Goal: Task Accomplishment & Management: Manage account settings

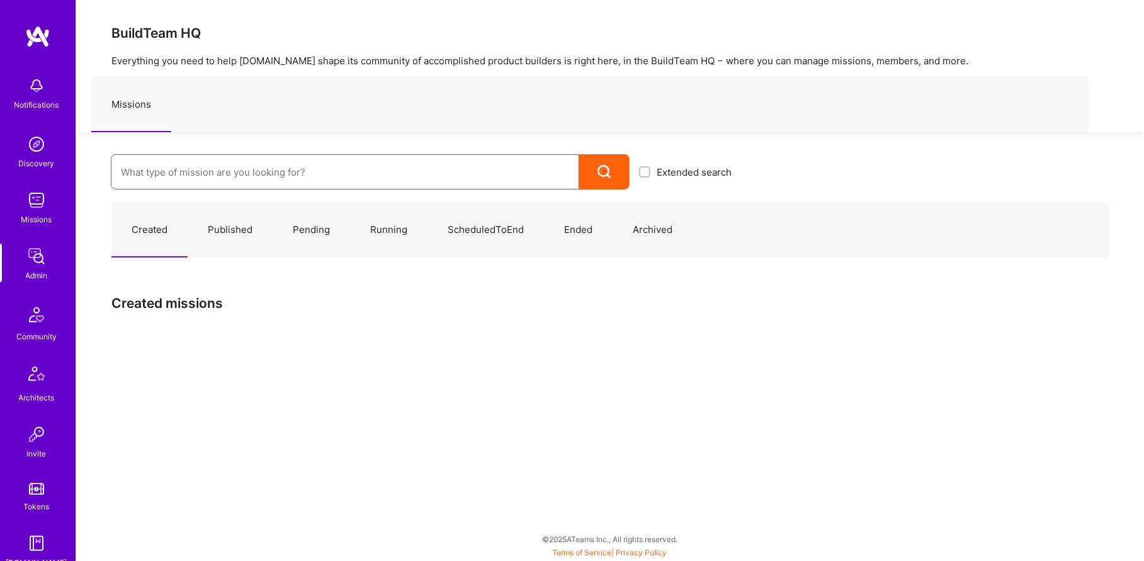
click at [218, 176] on input at bounding box center [345, 172] width 448 height 32
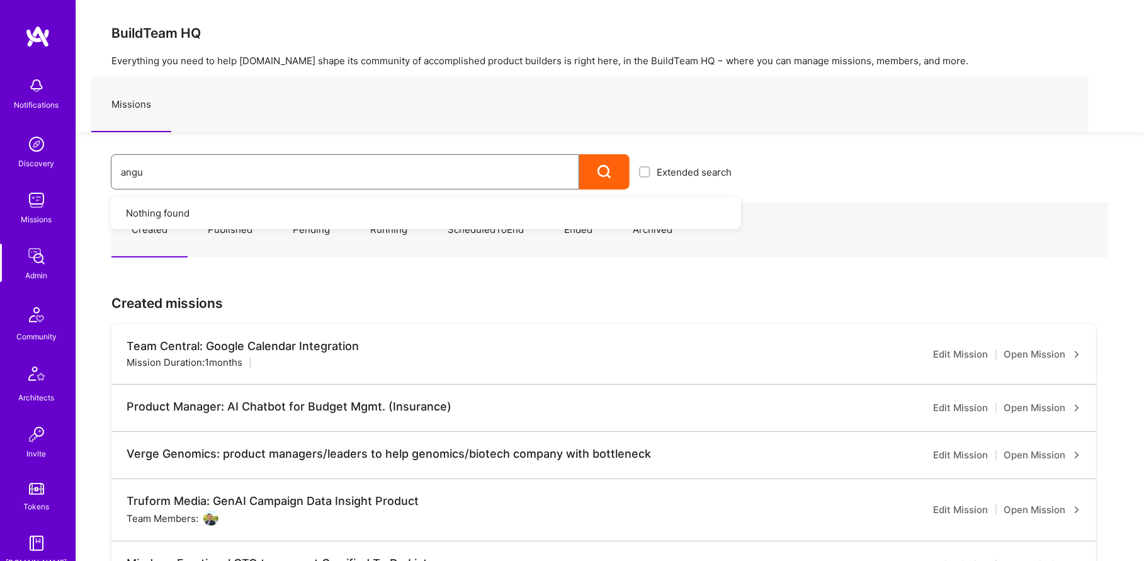
type input "angul"
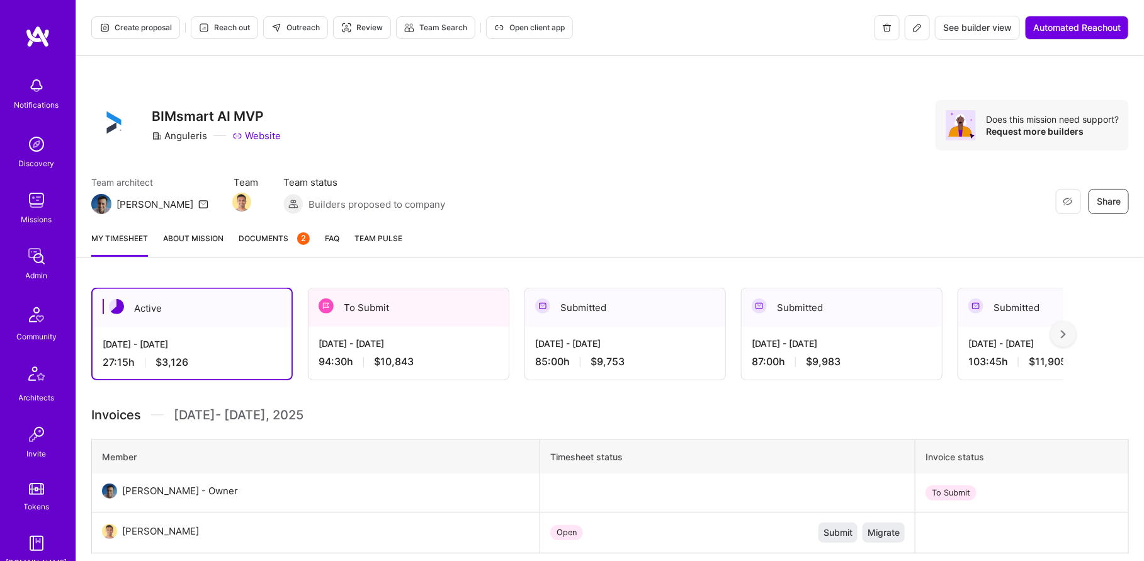
click at [385, 330] on div "[DATE] - [DATE] 94:30 h $10,843" at bounding box center [408, 353] width 200 height 52
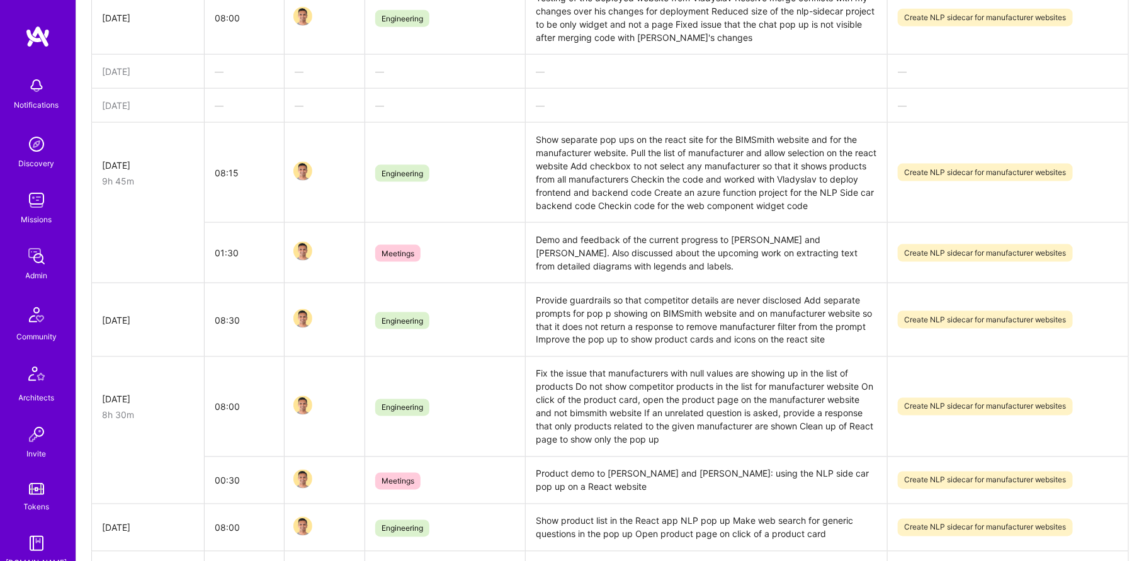
scroll to position [590, 0]
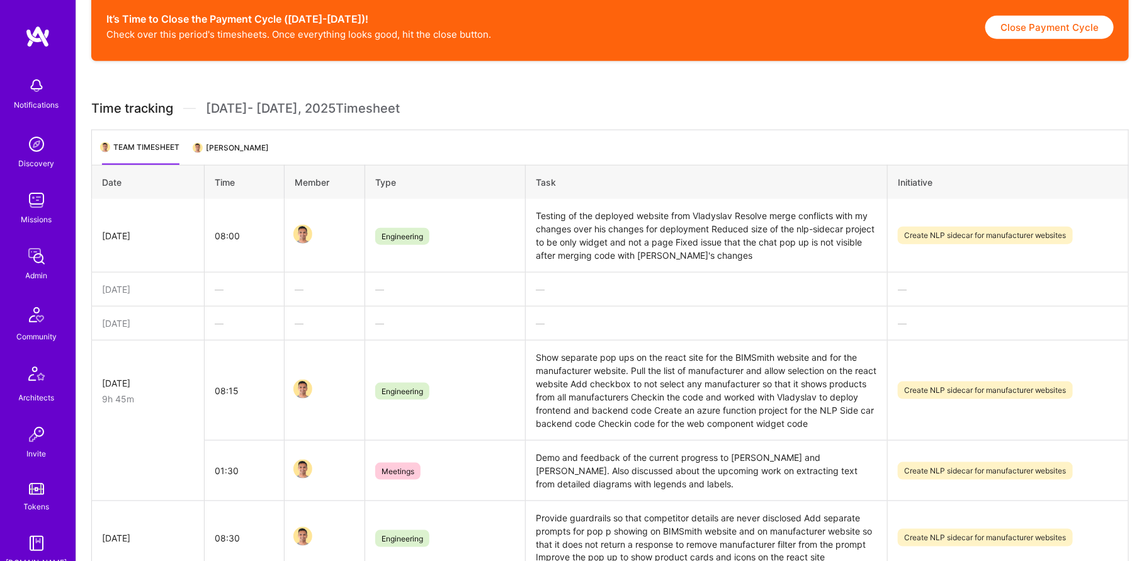
click at [41, 254] on img at bounding box center [36, 256] width 25 height 25
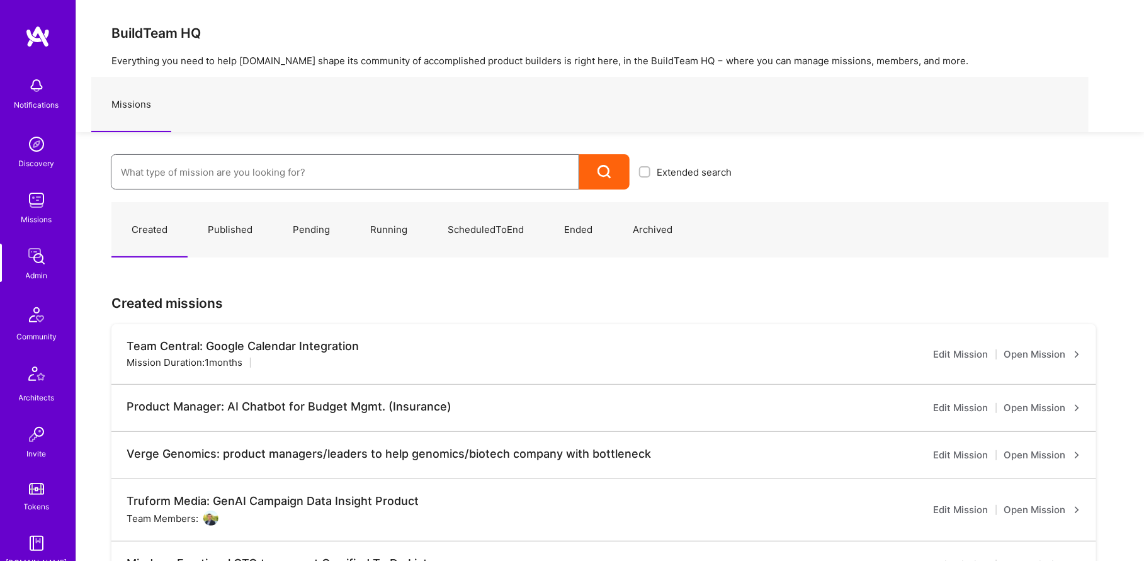
click at [308, 162] on input at bounding box center [345, 172] width 448 height 32
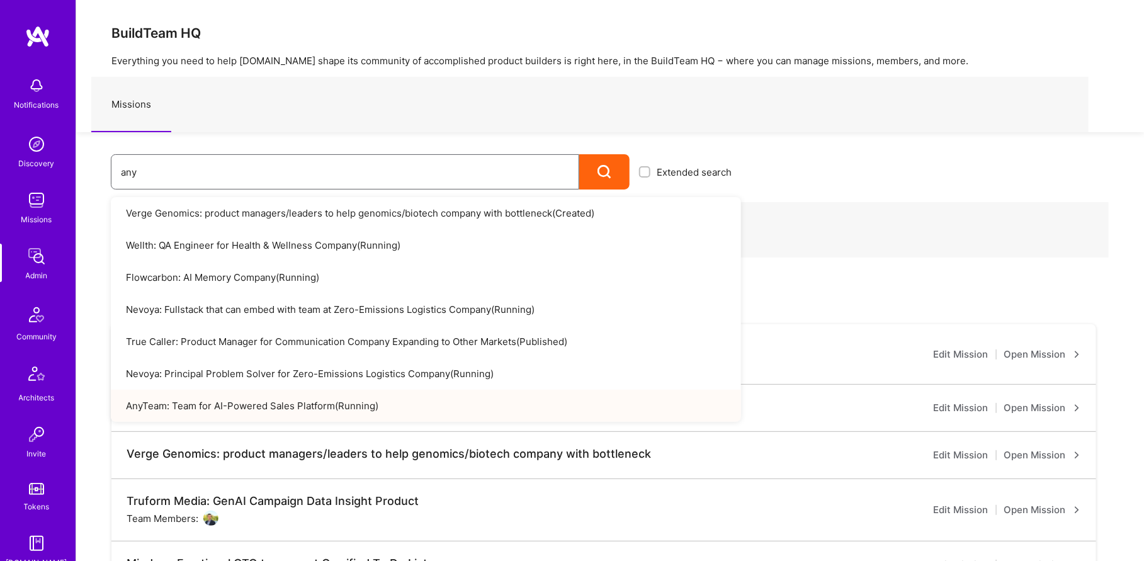
type input "any"
click at [259, 404] on link "AnyTeam: Team for AI-Powered Sales Platform ( Running )" at bounding box center [426, 406] width 630 height 32
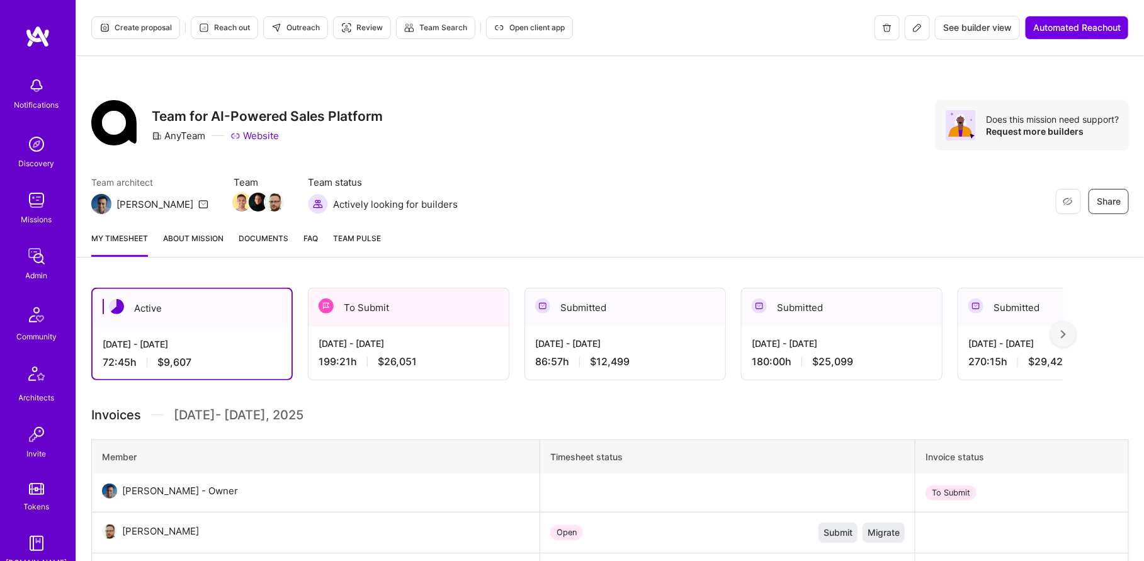
click at [377, 353] on div "Sep 1 - Sep 15, 2025 199:21 h $26,051" at bounding box center [408, 353] width 200 height 52
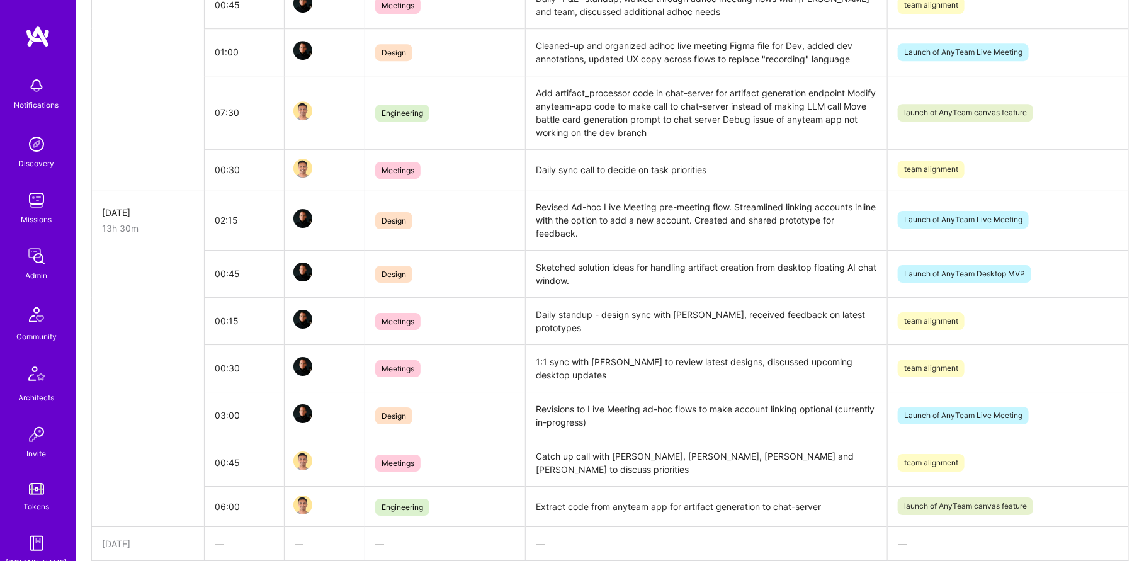
scroll to position [4170, 0]
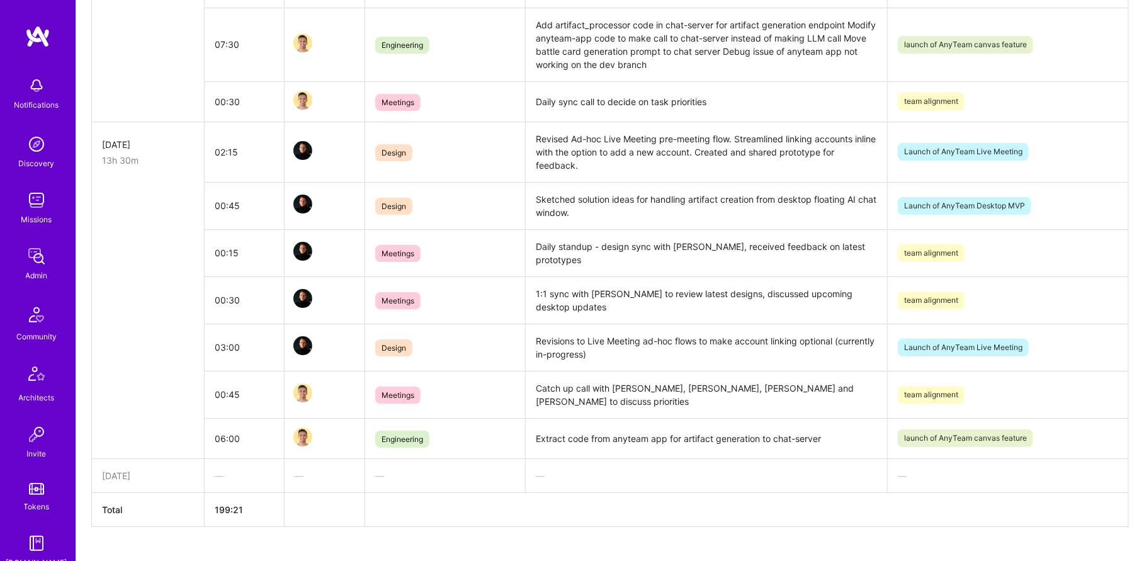
click at [50, 266] on link "Admin" at bounding box center [36, 263] width 78 height 38
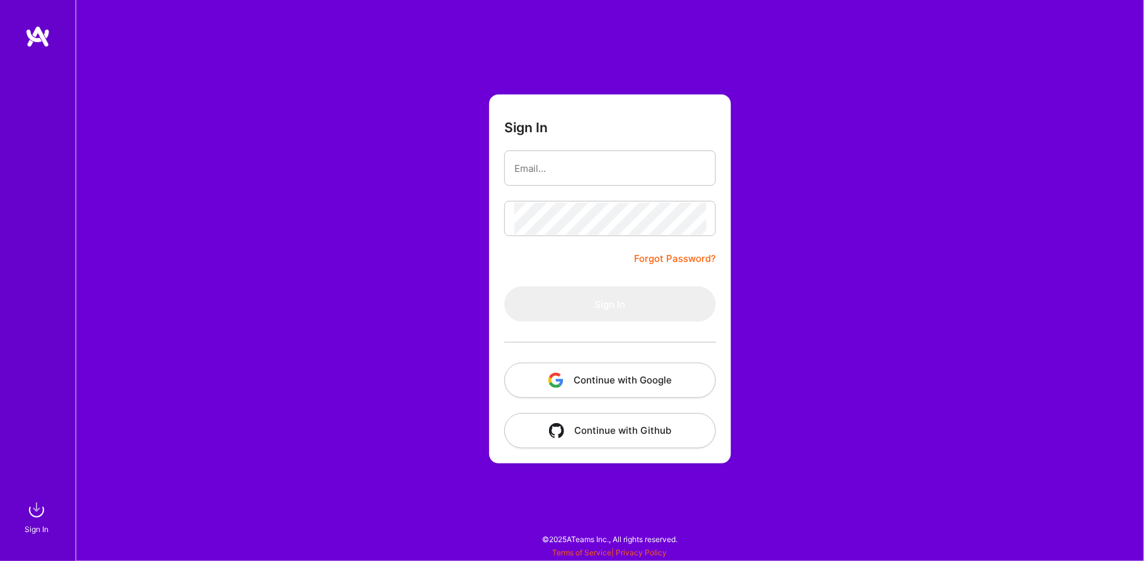
click at [625, 373] on button "Continue with Google" at bounding box center [610, 380] width 212 height 35
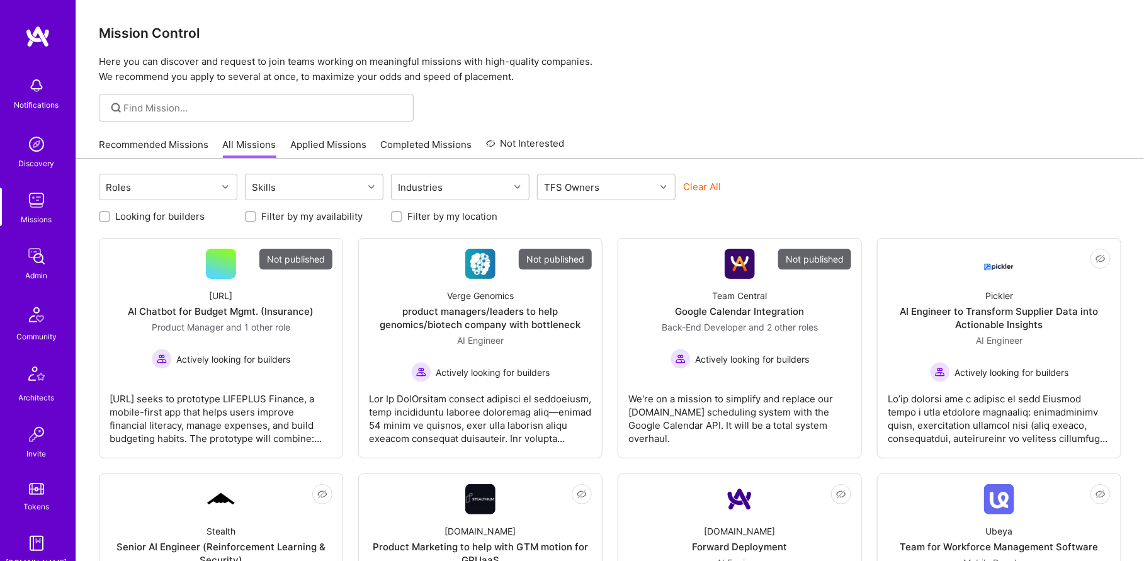
click at [42, 285] on div "Notifications Discovery Missions Admin Community Architects Invite Tokens A.Gui…" at bounding box center [38, 403] width 76 height 665
click at [19, 285] on div "Notifications Discovery Missions Admin Community Architects Invite Tokens A.Gui…" at bounding box center [38, 403] width 76 height 665
click at [33, 281] on div "Admin" at bounding box center [37, 275] width 22 height 13
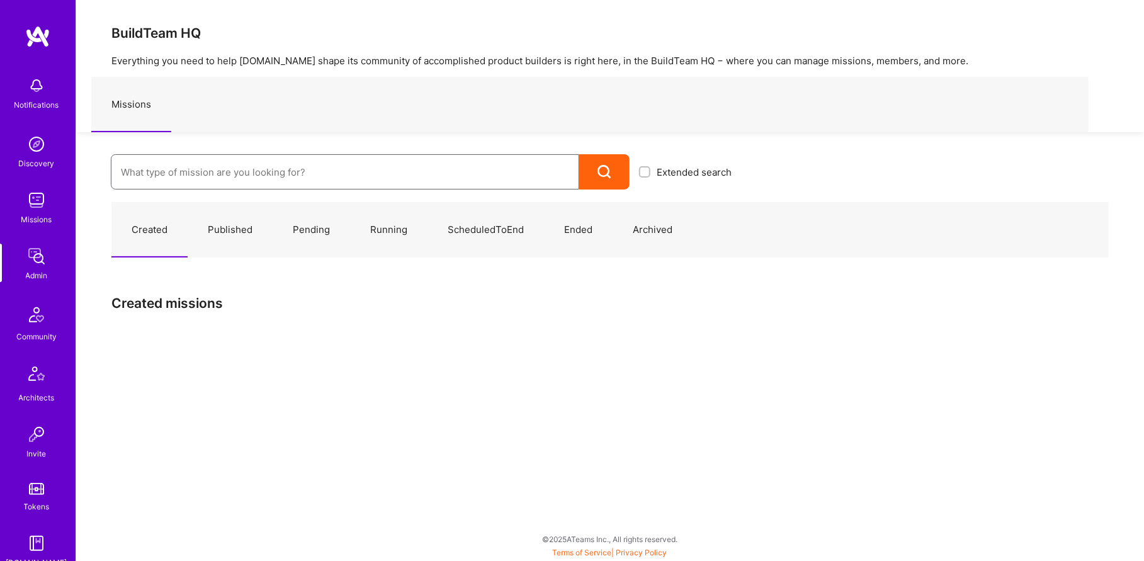
click at [162, 171] on input at bounding box center [345, 172] width 448 height 32
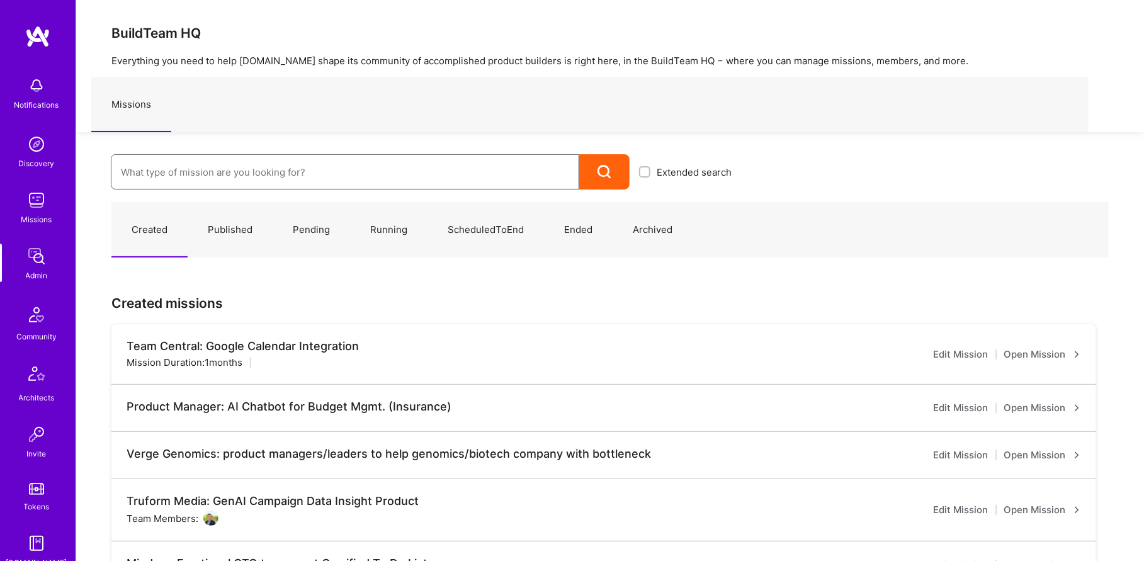
type input "N"
type input "angu"
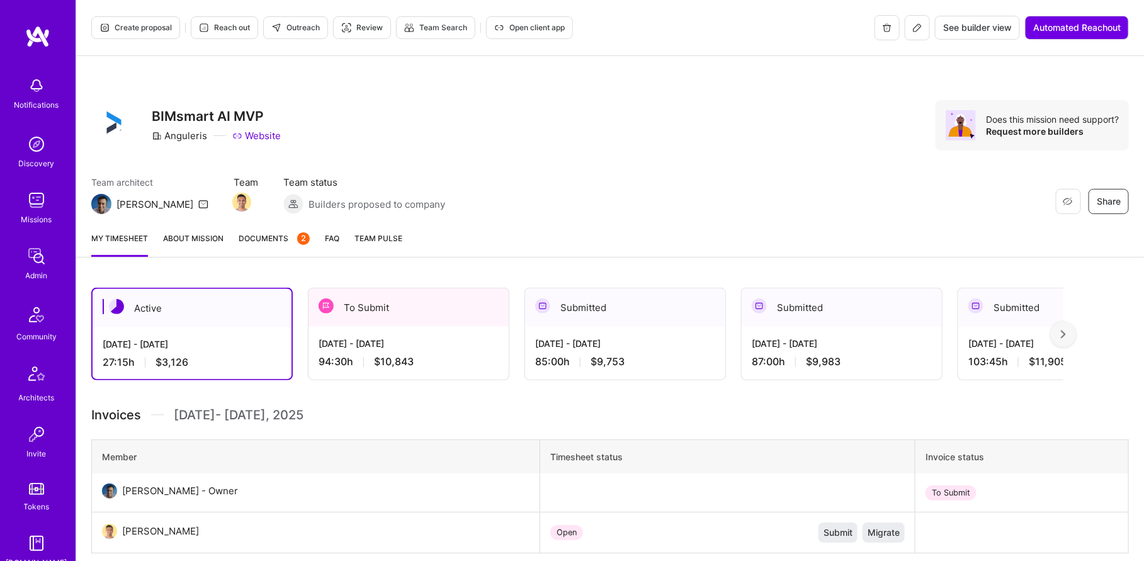
click at [417, 329] on div "[DATE] - [DATE] 94:30 h $10,843" at bounding box center [408, 353] width 200 height 52
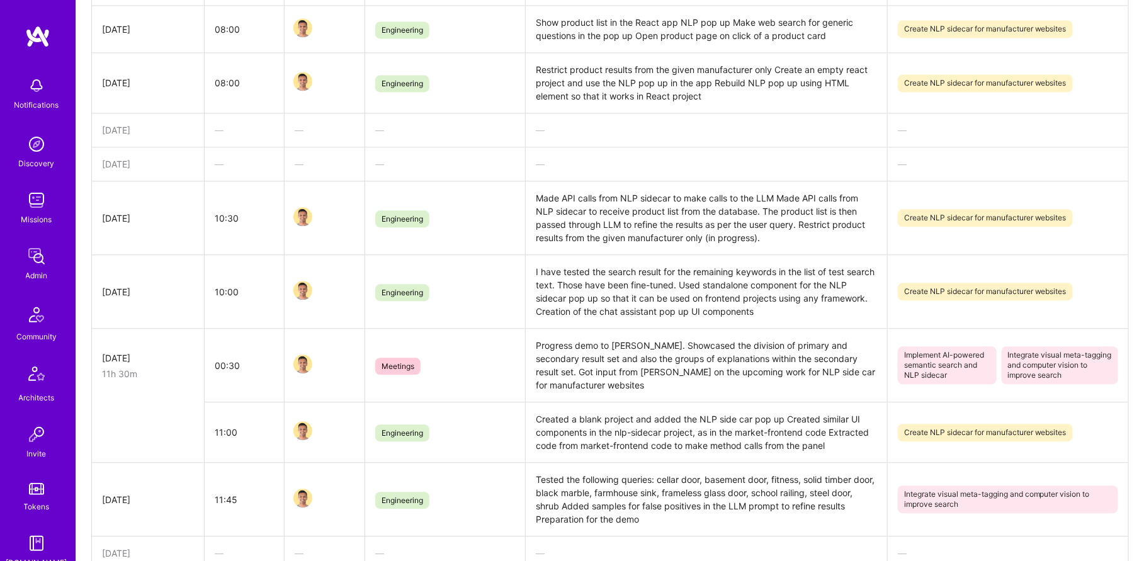
scroll to position [1405, 0]
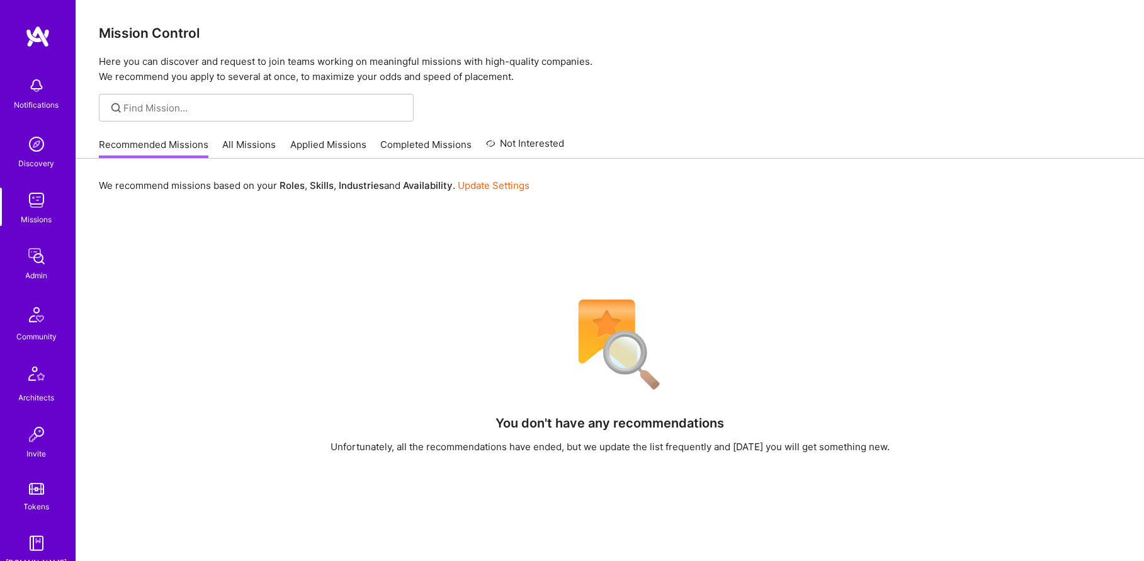
click at [40, 263] on img at bounding box center [36, 256] width 25 height 25
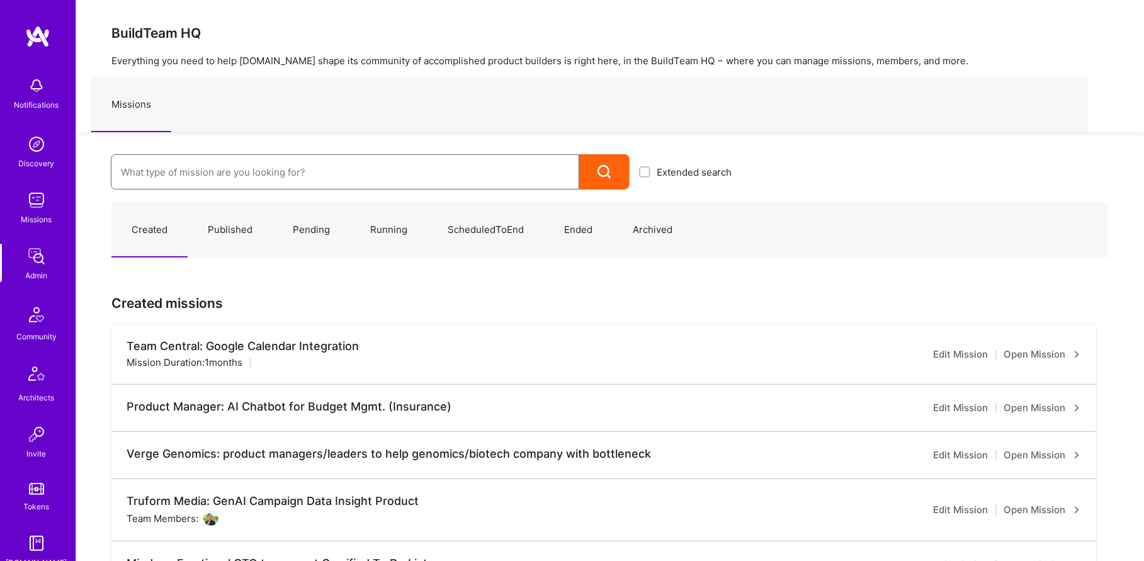
click at [150, 170] on input at bounding box center [345, 172] width 448 height 32
type input "banjo"
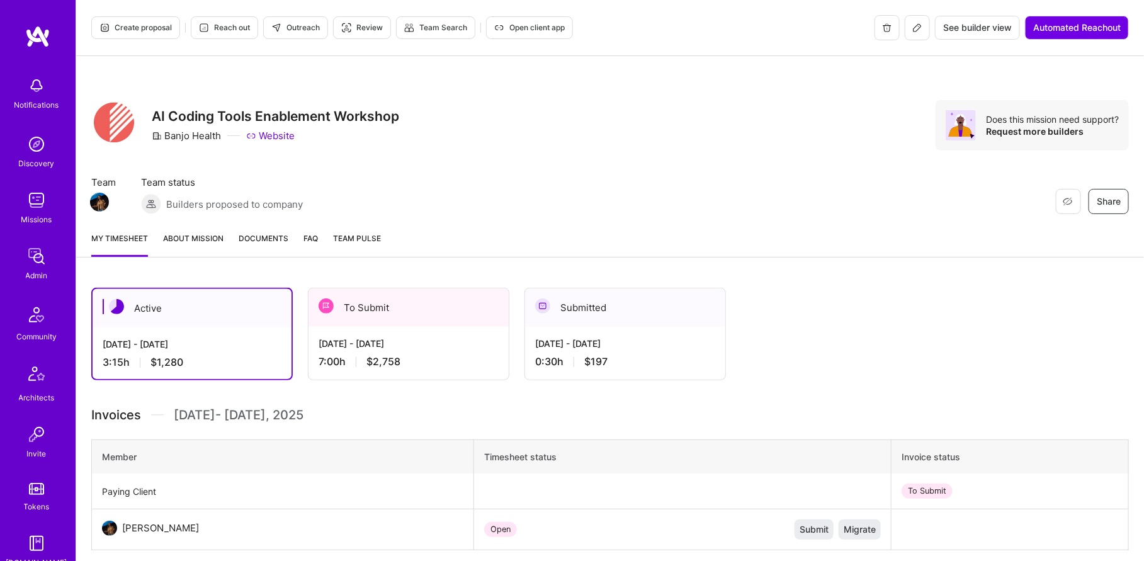
click at [922, 29] on button at bounding box center [917, 27] width 25 height 25
drag, startPoint x: 97, startPoint y: 201, endPoint x: 103, endPoint y: 206, distance: 8.1
click at [103, 206] on img at bounding box center [99, 202] width 19 height 19
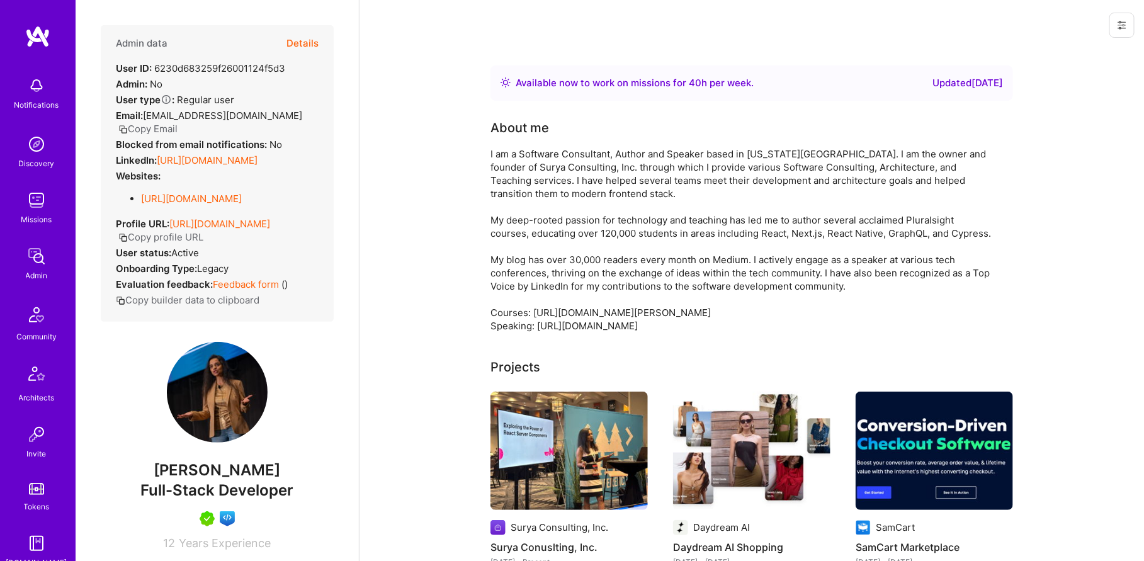
click at [178, 122] on button "Copy Email" at bounding box center [147, 128] width 59 height 13
click at [31, 271] on div "Admin" at bounding box center [37, 275] width 22 height 13
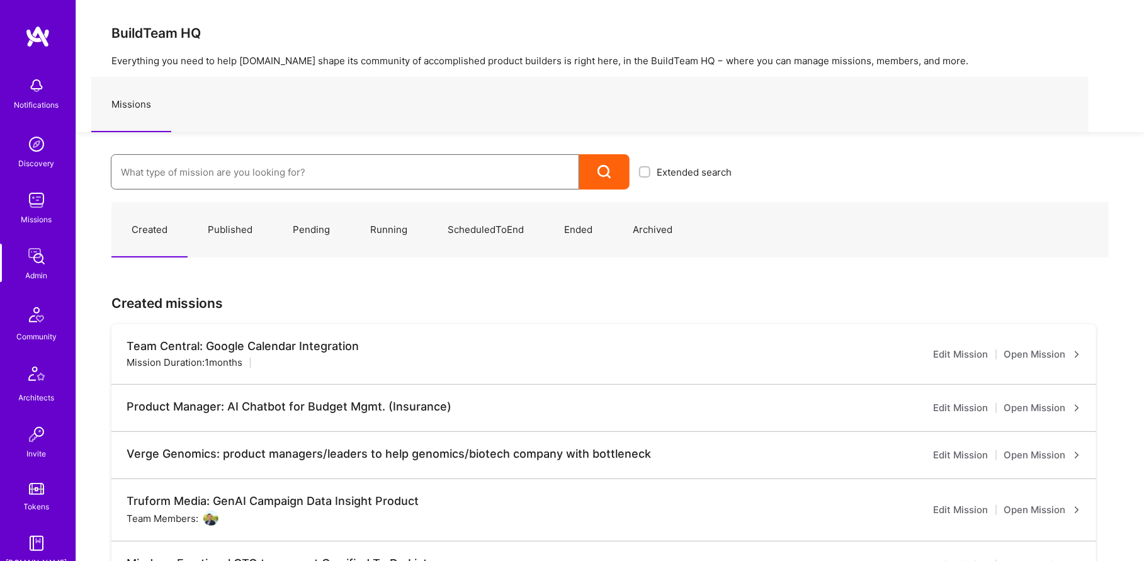
click at [178, 168] on input at bounding box center [345, 172] width 448 height 32
type input "rog"
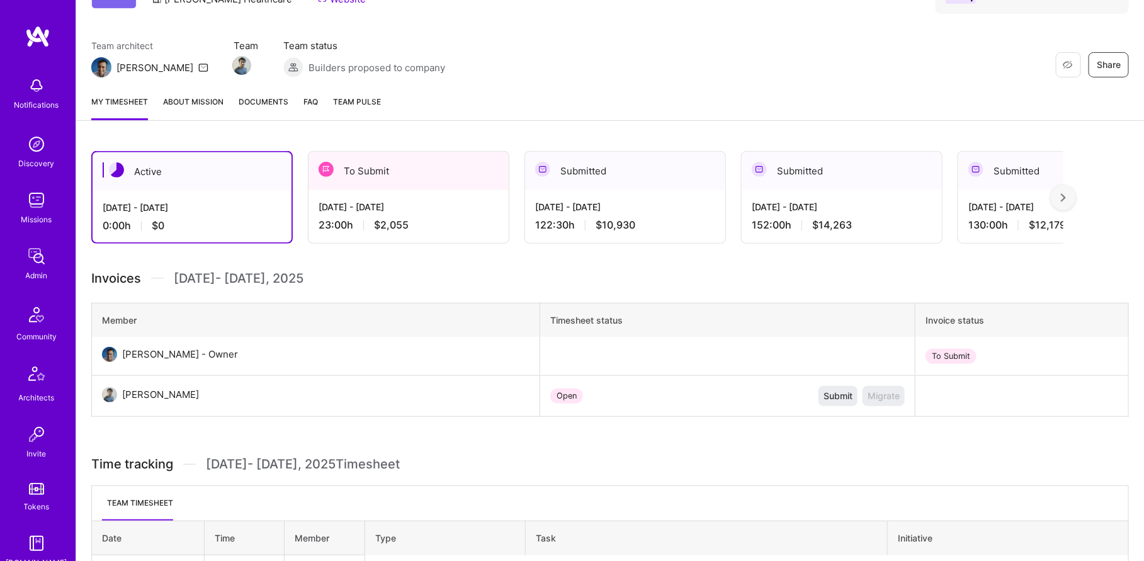
scroll to position [136, 0]
click at [429, 199] on div "Sep 1 - Sep 15, 2025 23:00 h $2,055" at bounding box center [408, 217] width 200 height 52
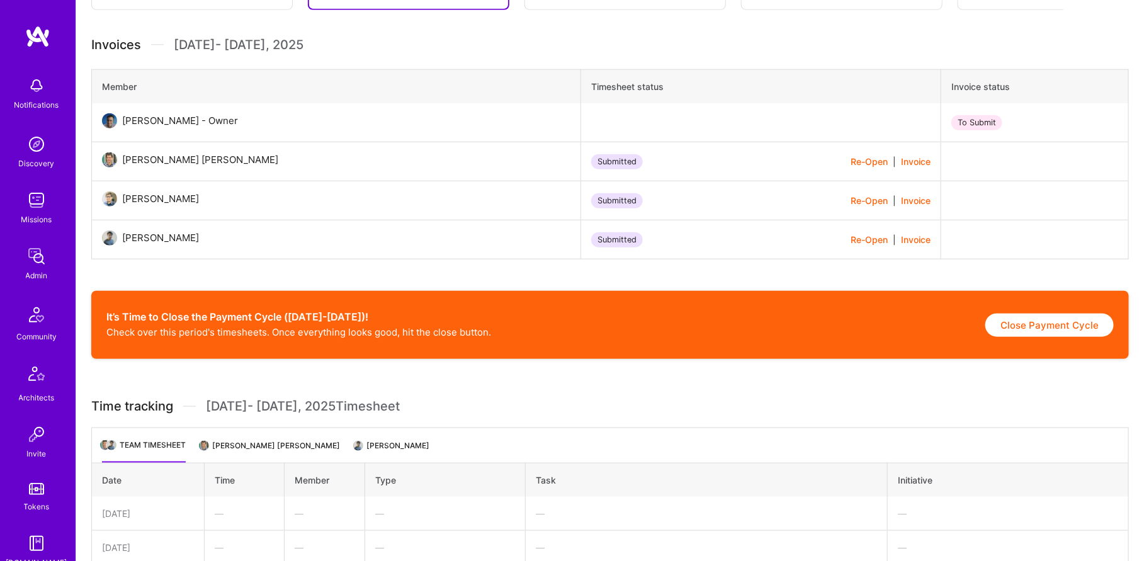
scroll to position [363, 0]
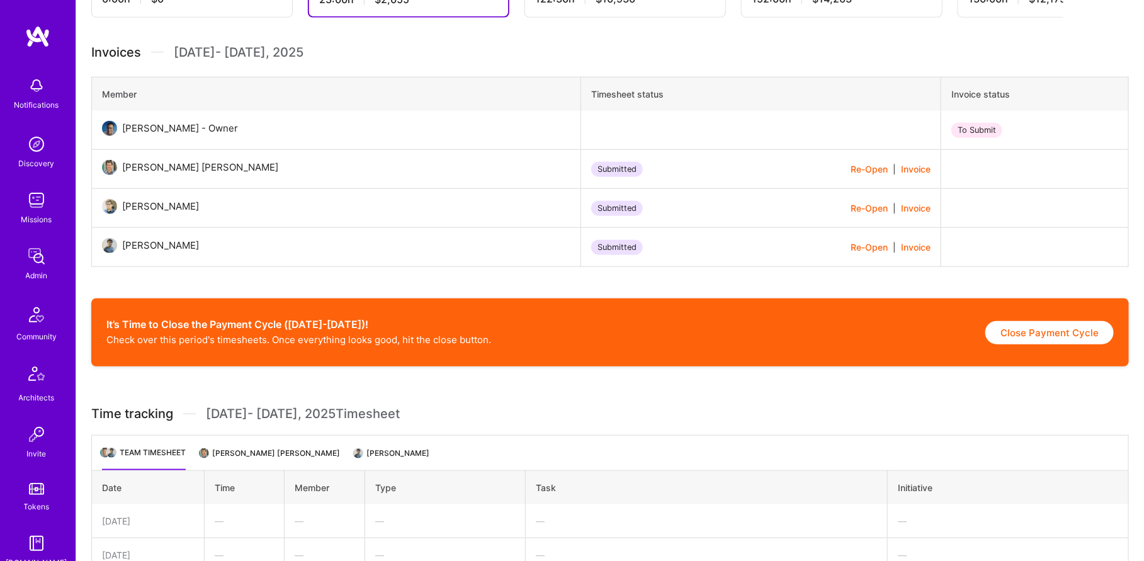
click at [851, 205] on button "Re-Open" at bounding box center [869, 207] width 37 height 13
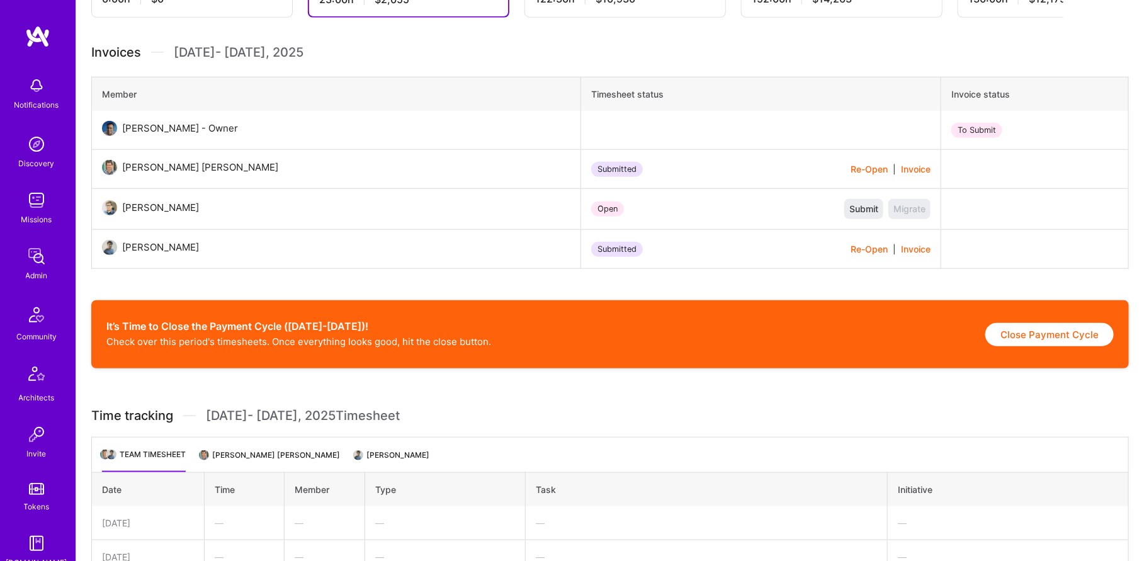
scroll to position [0, 0]
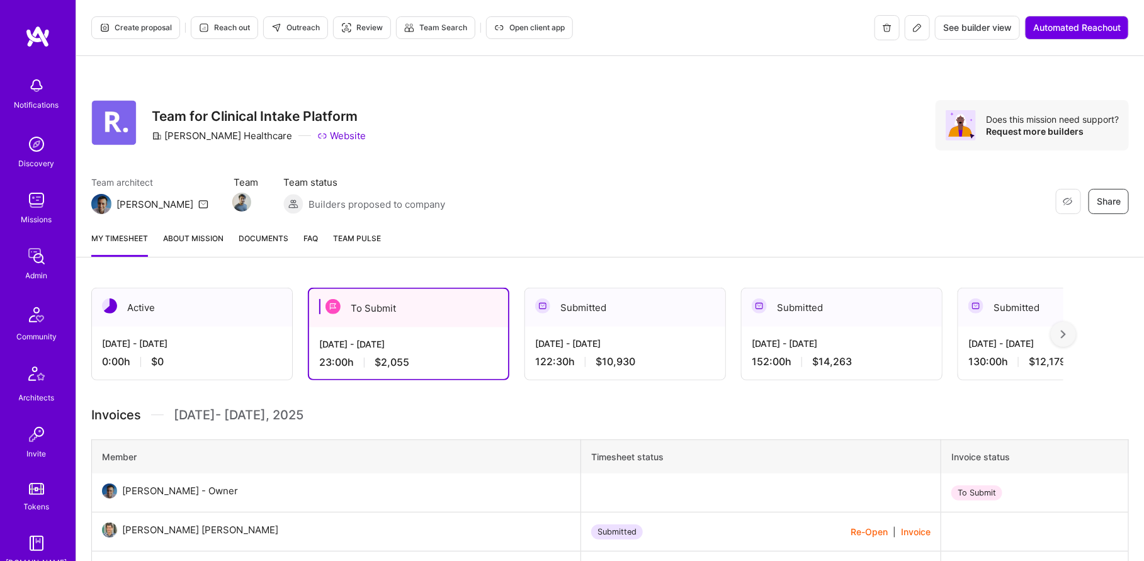
click at [19, 254] on link "Admin" at bounding box center [36, 263] width 78 height 38
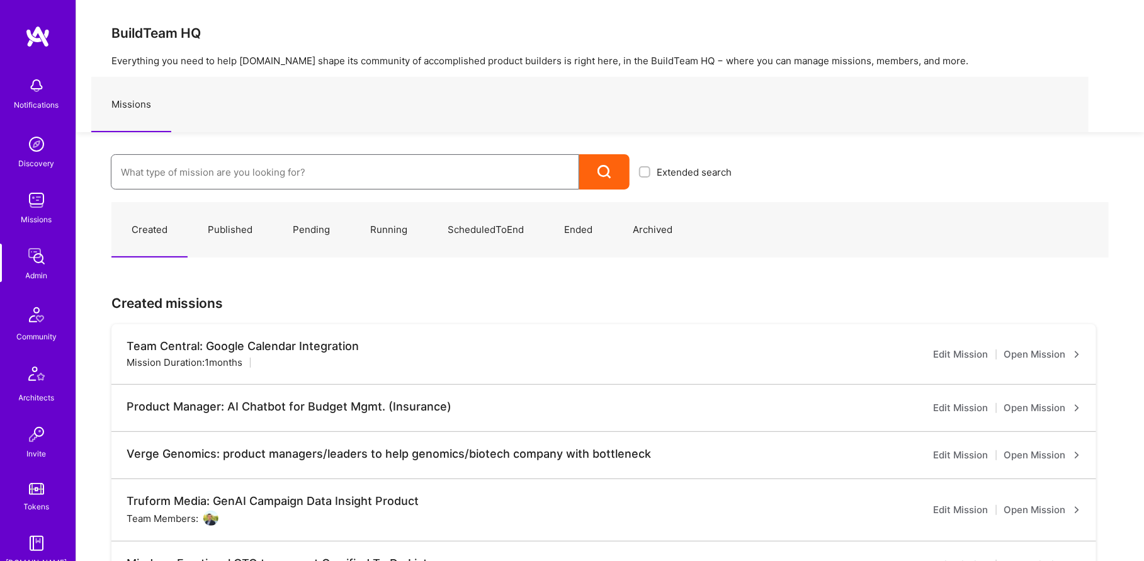
click at [239, 165] on input at bounding box center [345, 172] width 448 height 32
type input "n"
type input "ban"
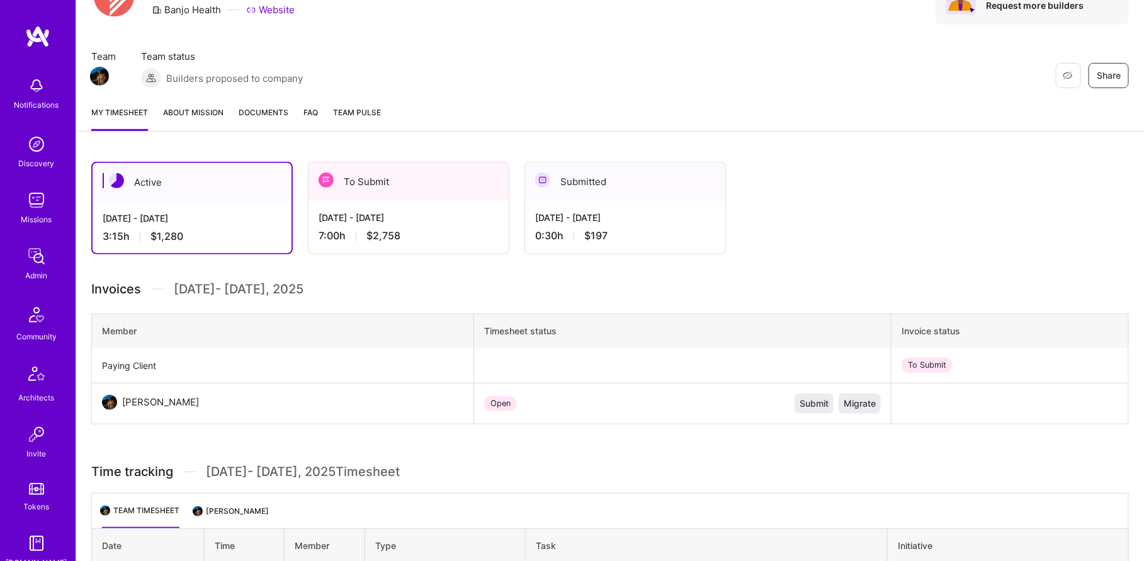
scroll to position [123, 0]
